Goal: Browse casually: Explore the website without a specific task or goal

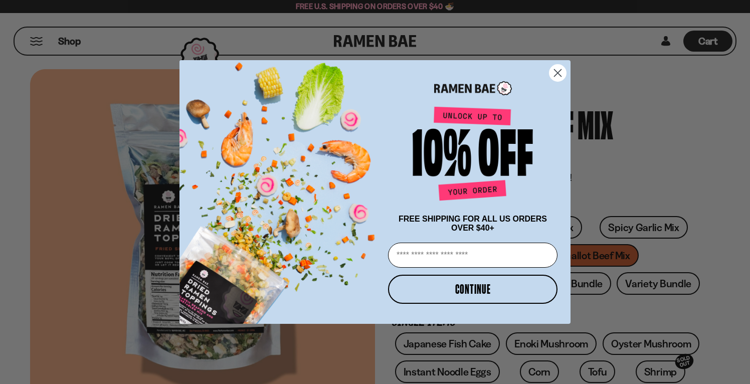
type input "**********"
click at [443, 288] on button "CONTINUE" at bounding box center [473, 289] width 170 height 29
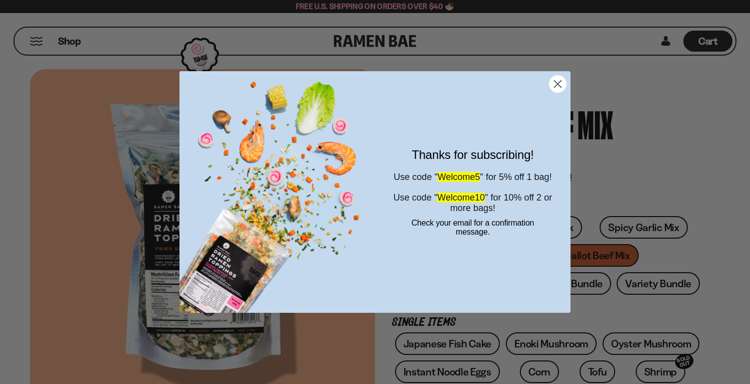
click at [559, 84] on icon "Close dialog" at bounding box center [558, 83] width 7 height 7
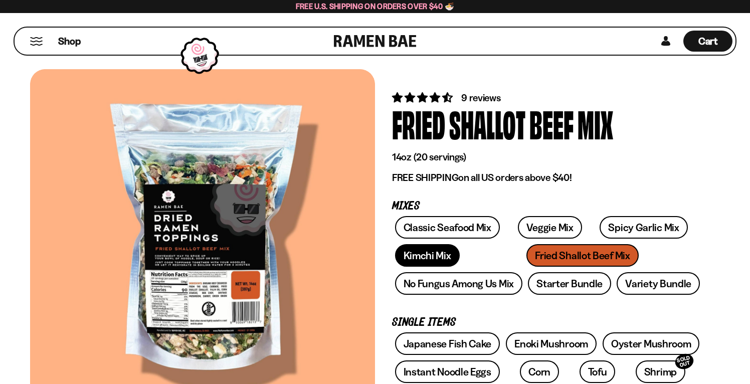
click at [410, 255] on link "Kimchi Mix" at bounding box center [427, 255] width 65 height 23
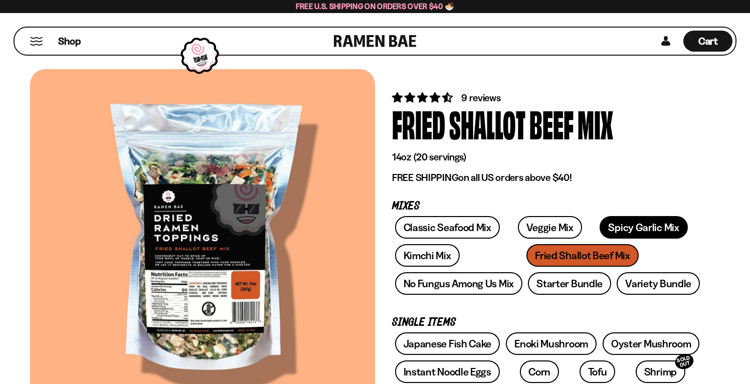
click at [623, 227] on link "Spicy Garlic Mix" at bounding box center [644, 227] width 88 height 23
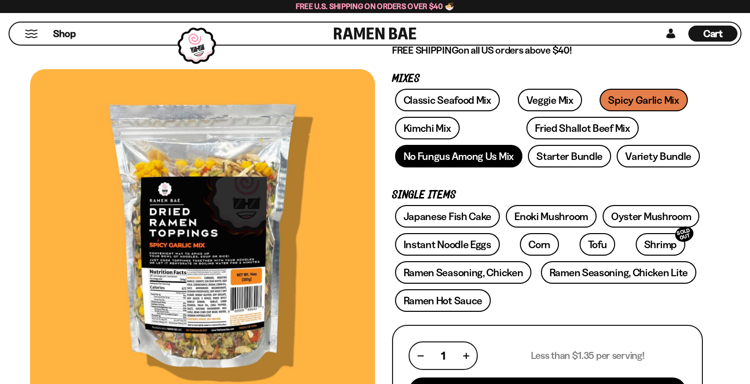
scroll to position [131, 0]
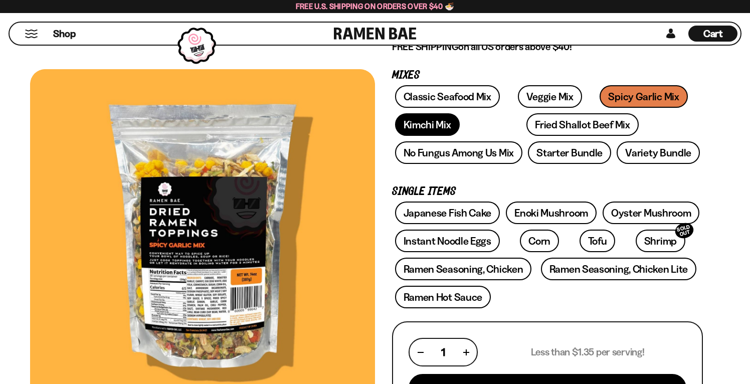
click at [431, 128] on link "Kimchi Mix" at bounding box center [427, 124] width 65 height 23
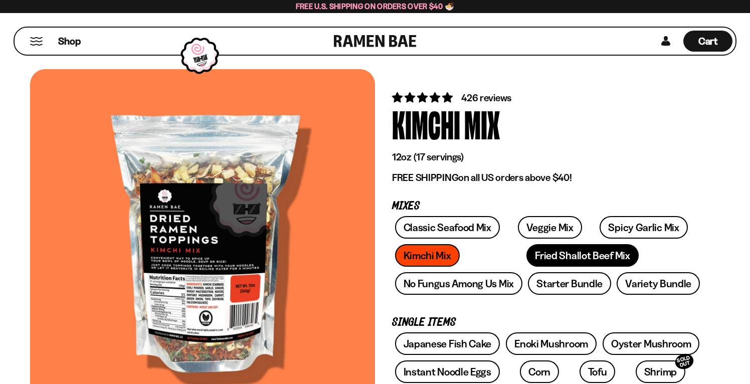
click at [527, 260] on link "Fried Shallot Beef Mix" at bounding box center [583, 255] width 112 height 23
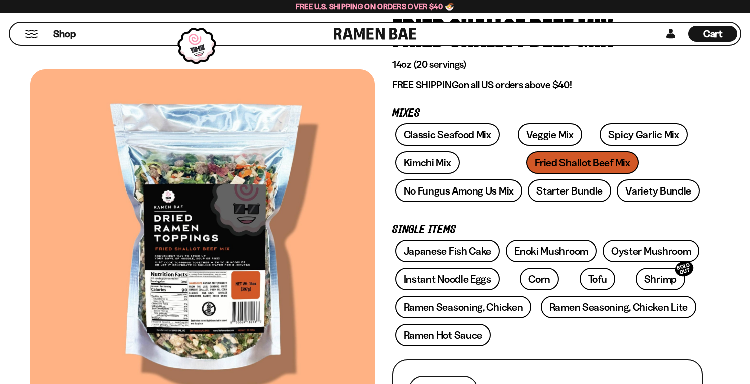
scroll to position [90, 0]
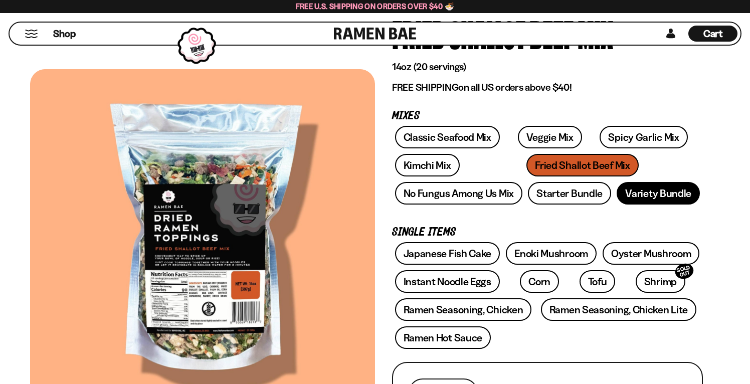
click at [656, 199] on link "Variety Bundle" at bounding box center [658, 193] width 83 height 23
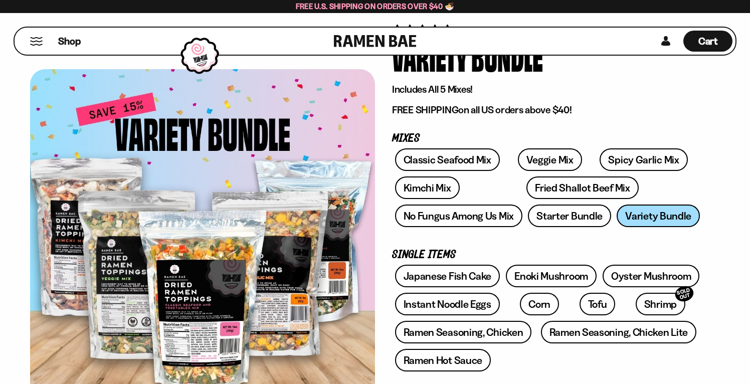
scroll to position [22, 0]
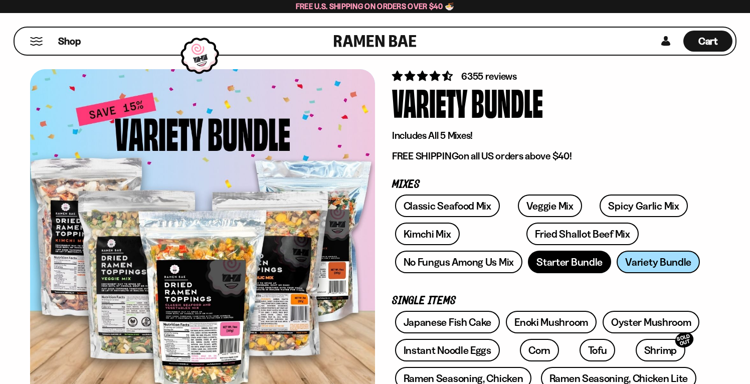
click at [579, 268] on link "Starter Bundle" at bounding box center [569, 262] width 83 height 23
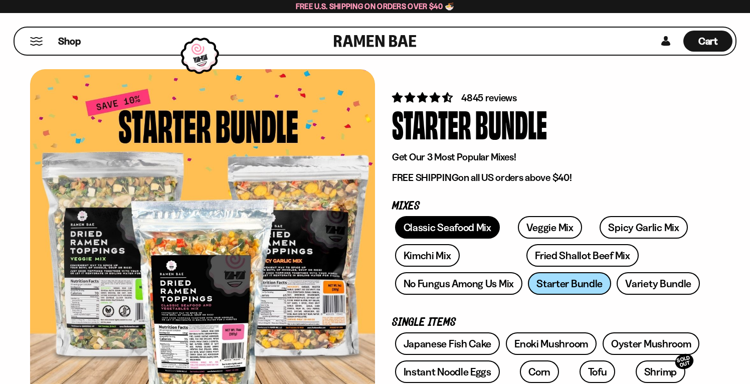
click at [447, 223] on link "Classic Seafood Mix" at bounding box center [447, 227] width 105 height 23
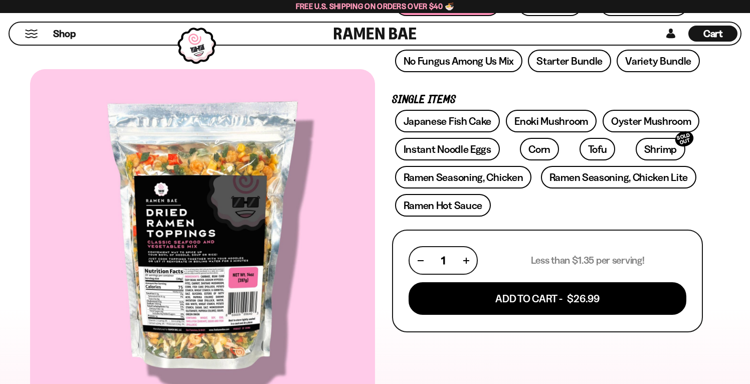
scroll to position [229, 0]
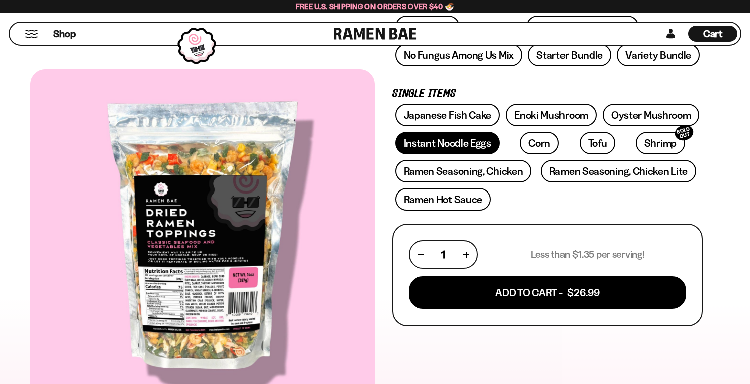
click at [454, 142] on link "Instant Noodle Eggs" at bounding box center [447, 143] width 105 height 23
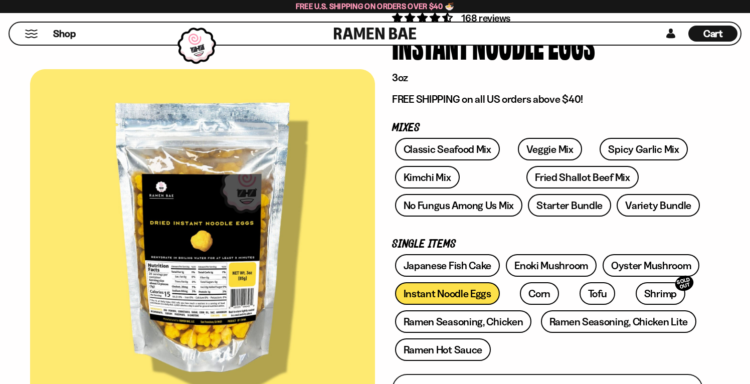
scroll to position [80, 0]
click at [521, 290] on link "Corn" at bounding box center [539, 293] width 39 height 23
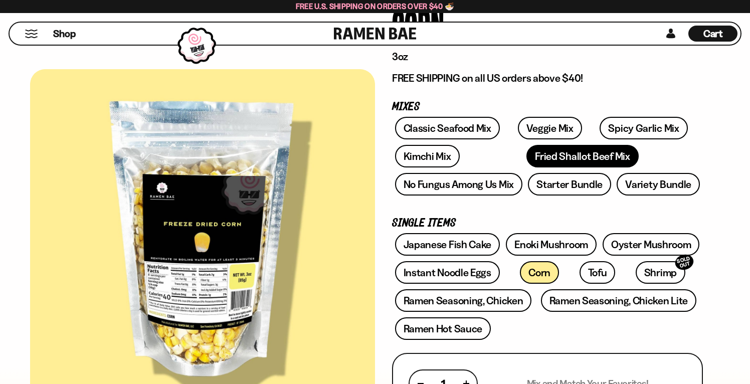
scroll to position [105, 0]
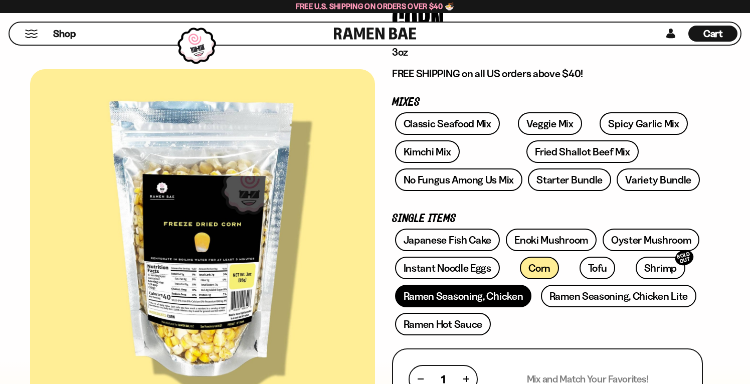
click at [493, 295] on link "Ramen Seasoning, Chicken" at bounding box center [463, 296] width 137 height 23
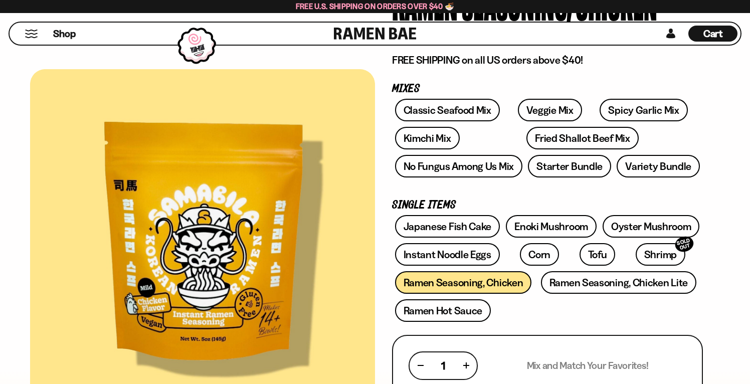
scroll to position [120, 0]
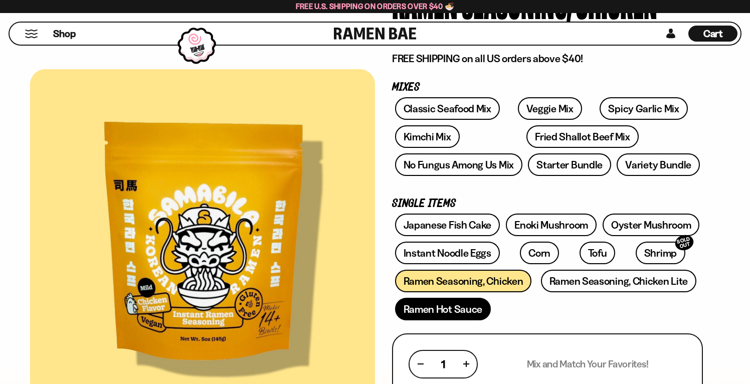
click at [458, 311] on link "Ramen Hot Sauce" at bounding box center [443, 309] width 96 height 23
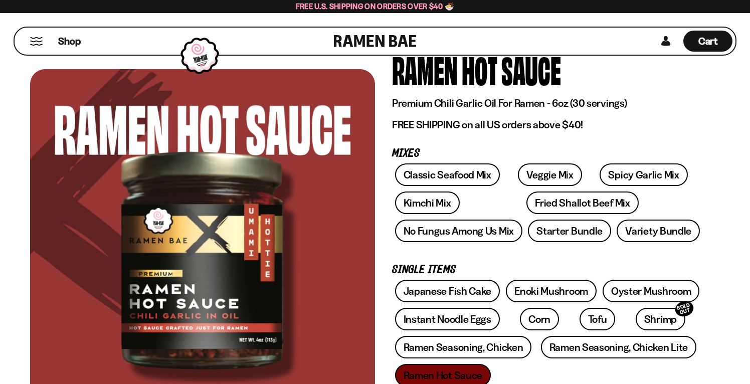
scroll to position [47, 0]
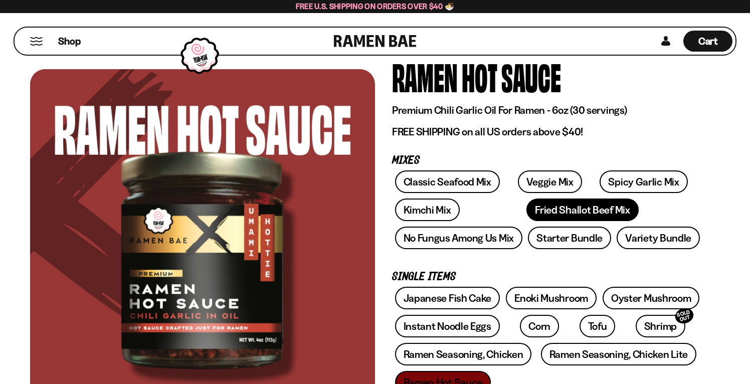
click at [534, 207] on link "Fried Shallot Beef Mix" at bounding box center [583, 210] width 112 height 23
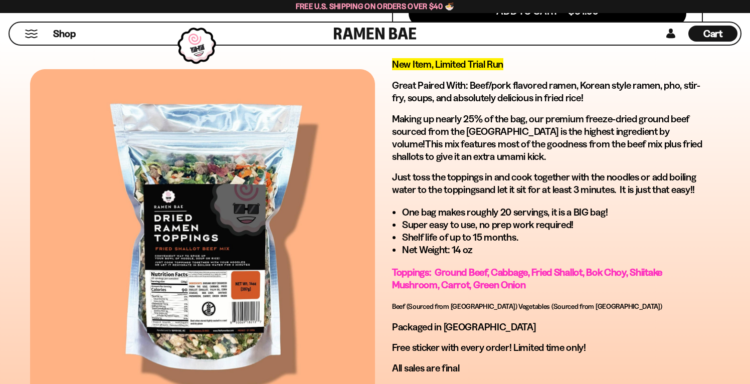
scroll to position [517, 0]
